Goal: Task Accomplishment & Management: Use online tool/utility

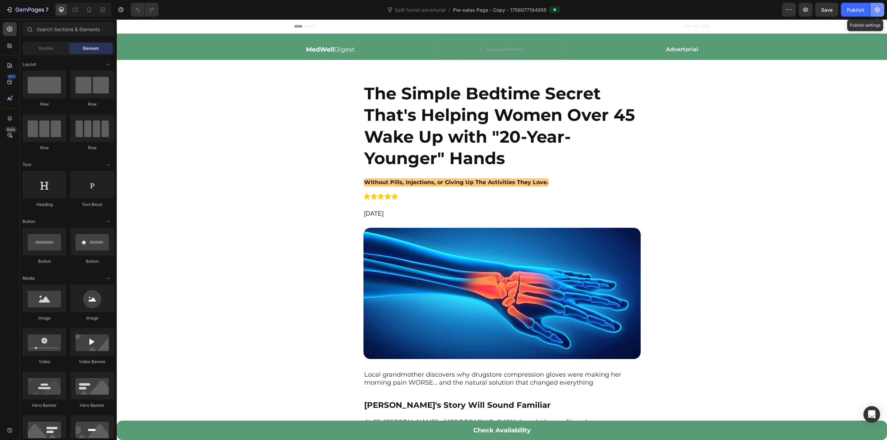
click at [877, 11] on icon "button" at bounding box center [877, 9] width 5 height 5
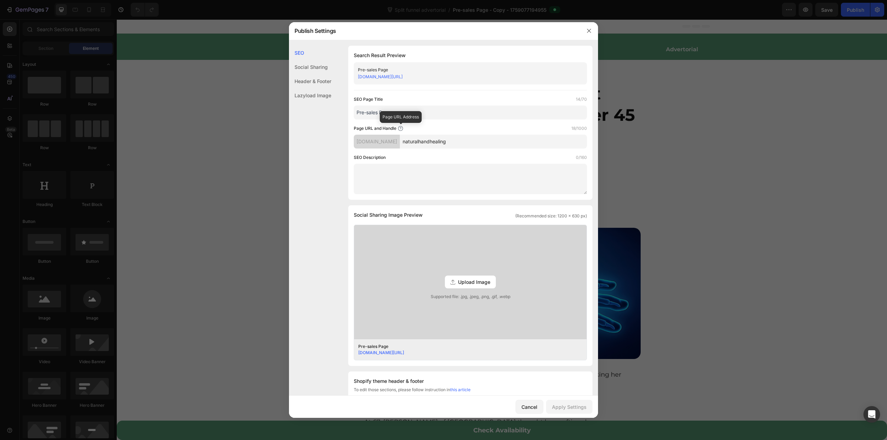
click at [399, 130] on icon at bounding box center [400, 128] width 5 height 5
click at [401, 129] on icon at bounding box center [401, 129] width 6 height 6
click at [392, 143] on div "[DOMAIN_NAME]" at bounding box center [377, 142] width 46 height 14
click at [441, 141] on input "naturalhandhealing" at bounding box center [493, 142] width 187 height 14
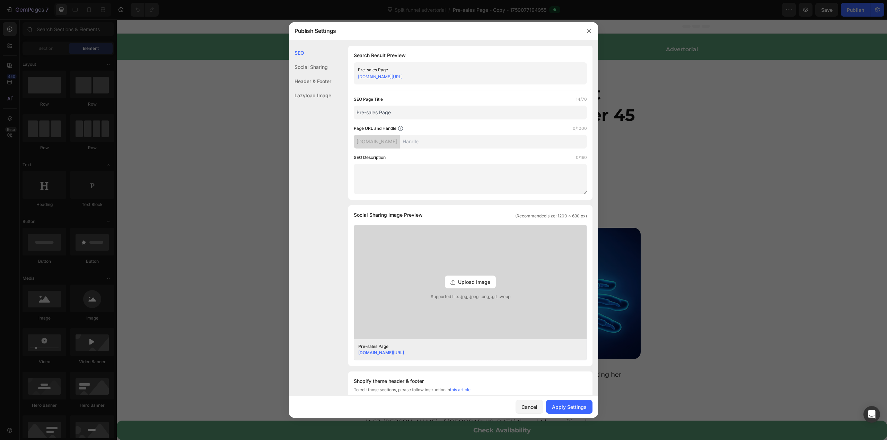
click at [443, 125] on div "Page URL and Handle 0/1000" at bounding box center [470, 128] width 233 height 7
click at [446, 115] on input "Pre-sales Page" at bounding box center [470, 113] width 233 height 14
click at [442, 126] on div "Page URL and Handle 0/1000" at bounding box center [470, 128] width 233 height 7
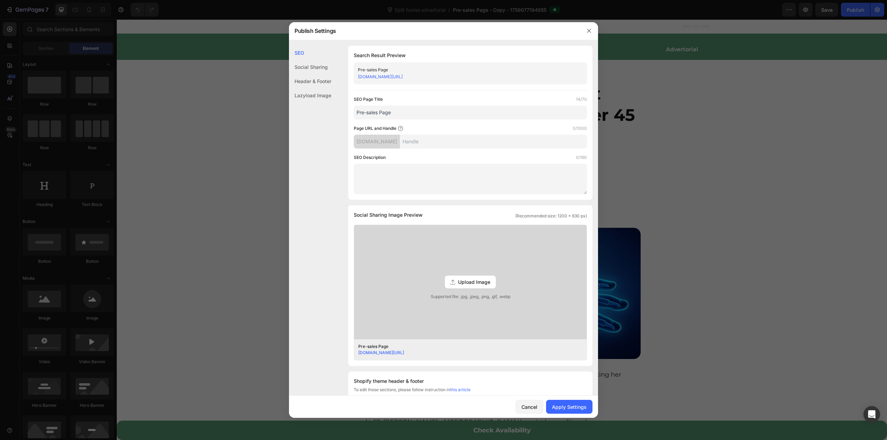
click at [309, 62] on div "Social Sharing" at bounding box center [310, 67] width 42 height 14
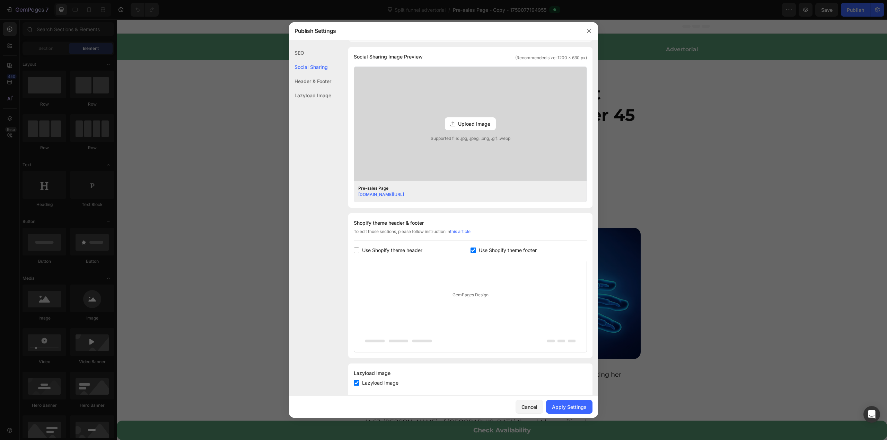
click at [309, 77] on div "Header & Footer" at bounding box center [310, 81] width 42 height 14
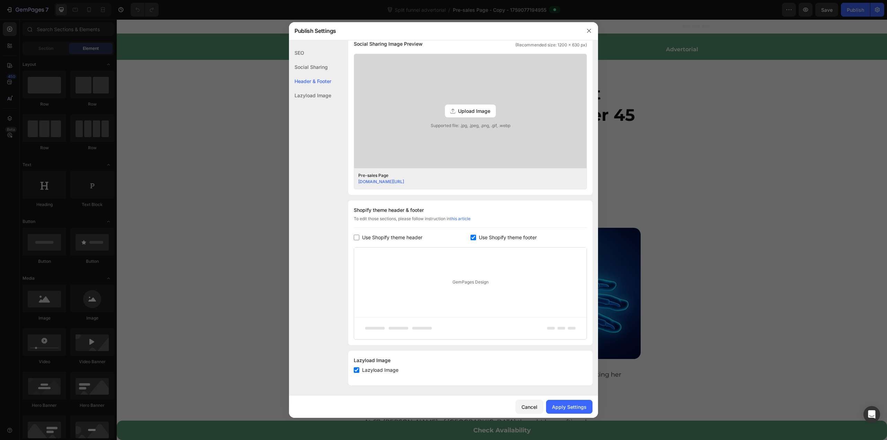
scroll to position [171, 0]
click at [310, 94] on div "Lazyload Image" at bounding box center [310, 95] width 42 height 14
click at [593, 27] on button "button" at bounding box center [588, 30] width 11 height 11
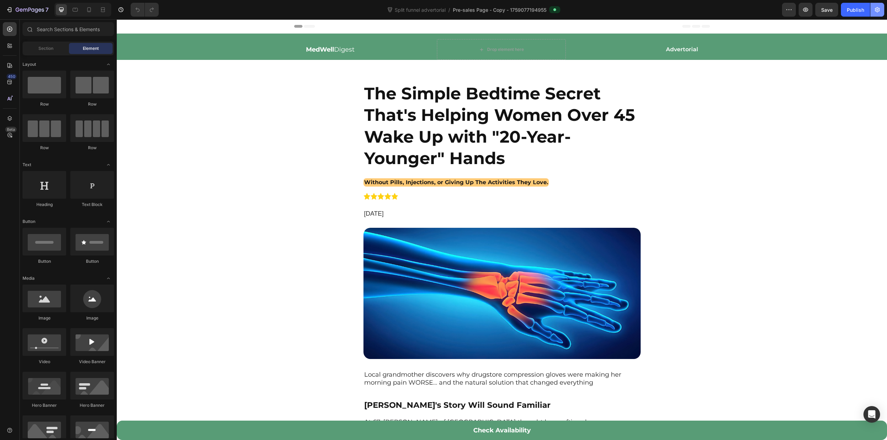
click at [872, 4] on button "button" at bounding box center [877, 10] width 14 height 14
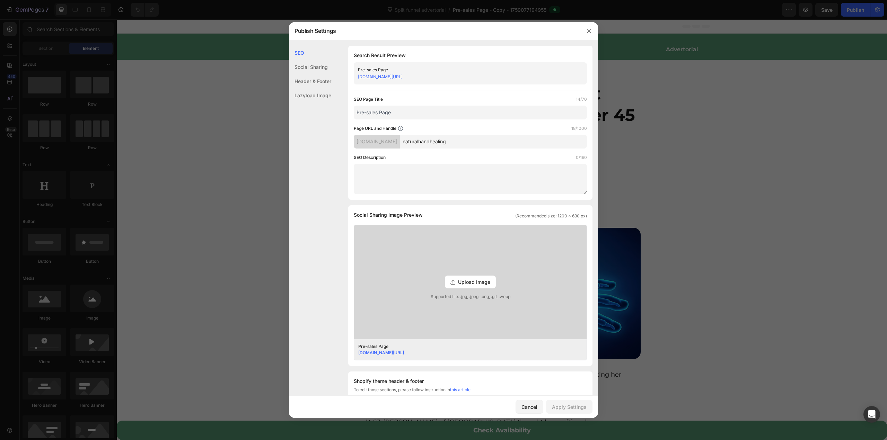
click at [272, 132] on div at bounding box center [443, 220] width 887 height 440
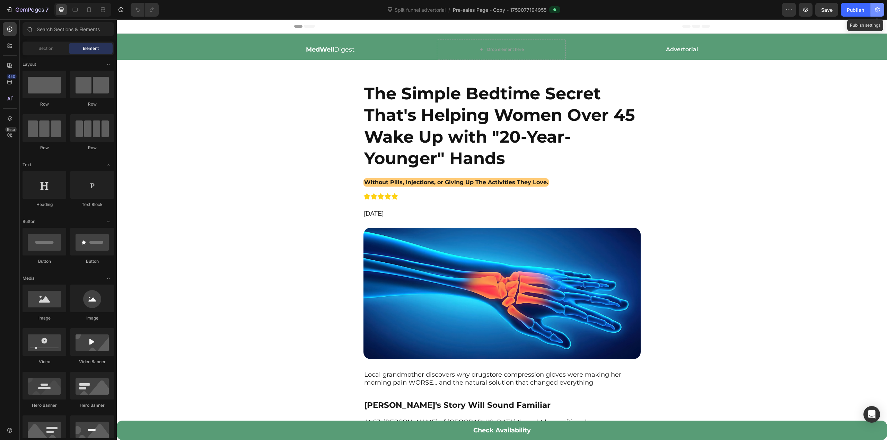
click at [881, 9] on button "button" at bounding box center [877, 10] width 14 height 14
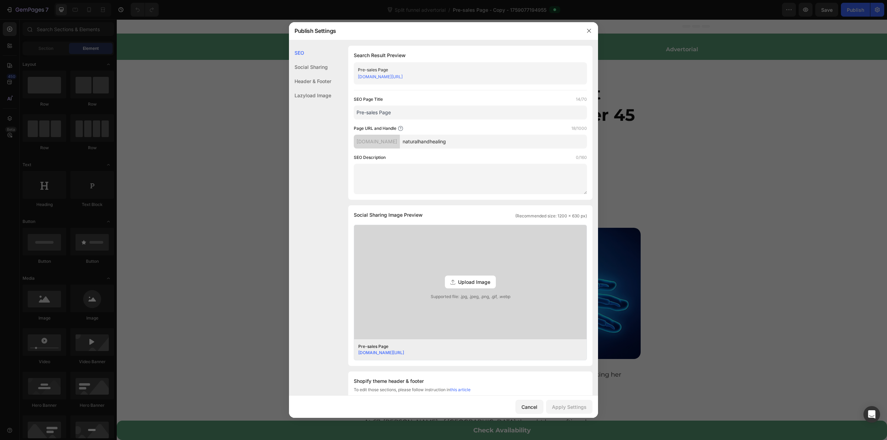
click at [306, 57] on div "SEO" at bounding box center [310, 53] width 42 height 14
click at [314, 66] on div "Social Sharing" at bounding box center [310, 67] width 42 height 14
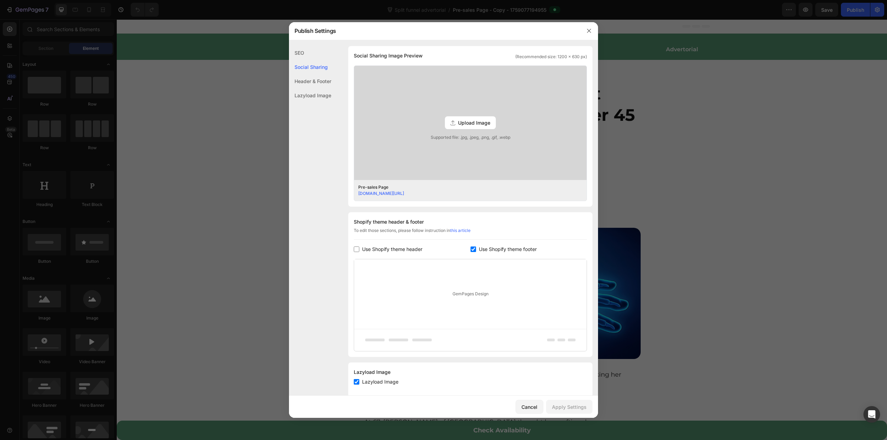
scroll to position [171, 0]
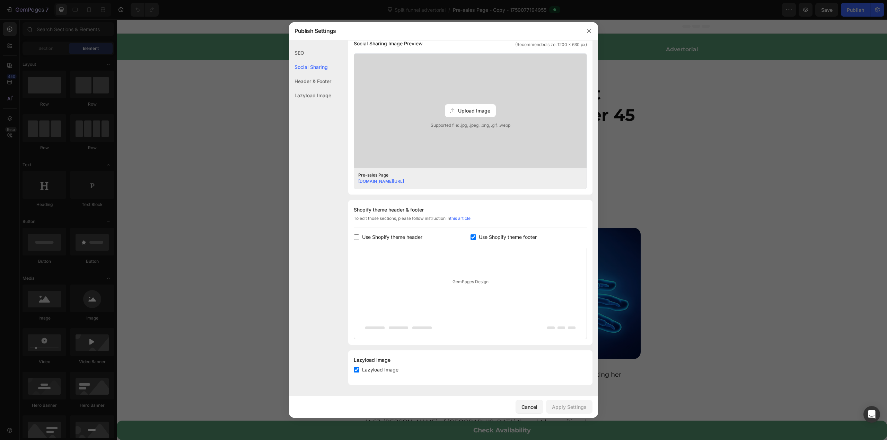
drag, startPoint x: 808, startPoint y: 20, endPoint x: 693, endPoint y: 0, distance: 116.6
click at [808, 20] on div at bounding box center [443, 220] width 887 height 440
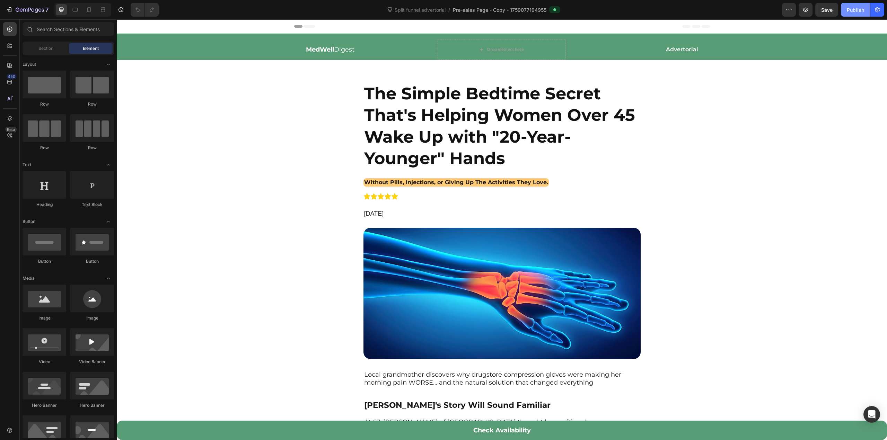
click at [862, 8] on div "Publish" at bounding box center [855, 9] width 17 height 7
click at [850, 10] on div "Publish" at bounding box center [855, 9] width 17 height 7
click at [791, 15] on button "button" at bounding box center [789, 10] width 14 height 14
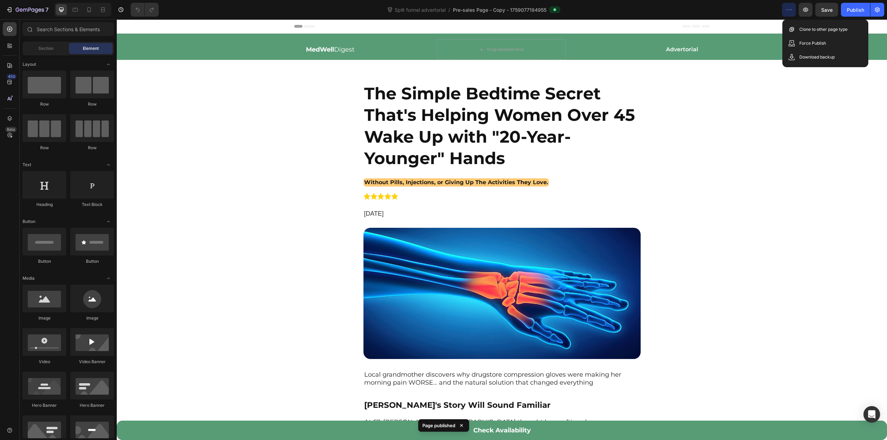
drag, startPoint x: 758, startPoint y: 85, endPoint x: 906, endPoint y: 82, distance: 148.0
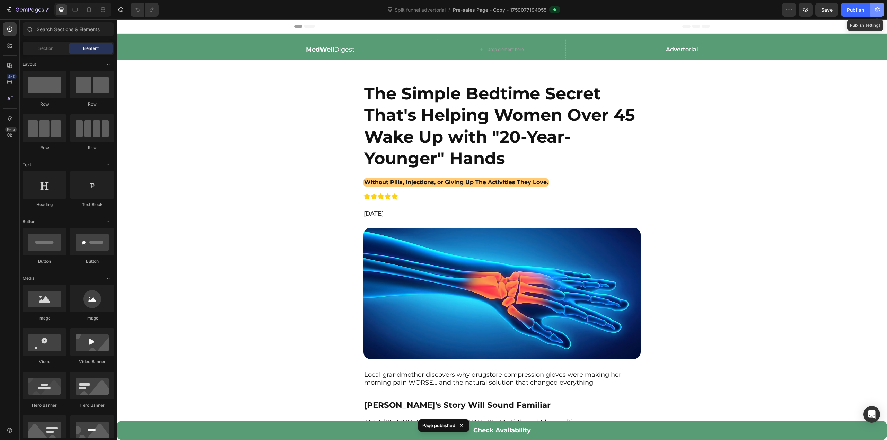
click at [875, 11] on icon "button" at bounding box center [877, 9] width 5 height 5
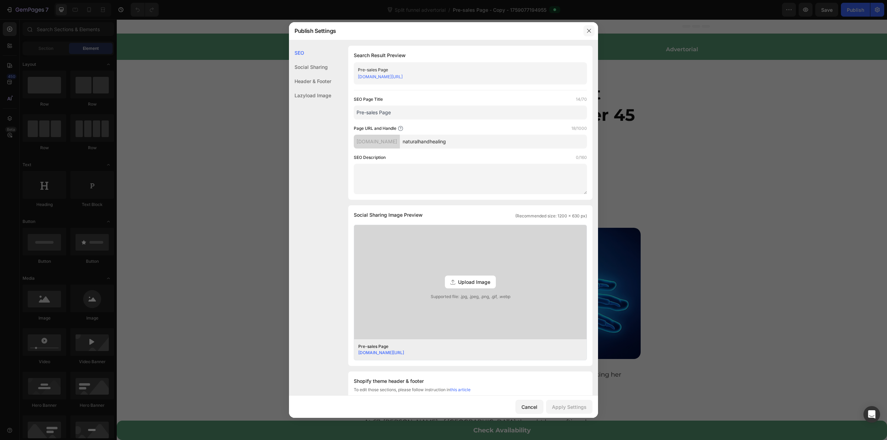
drag, startPoint x: 589, startPoint y: 32, endPoint x: 527, endPoint y: 0, distance: 69.1
click at [589, 32] on icon "button" at bounding box center [589, 31] width 6 height 6
